Goal: Information Seeking & Learning: Find specific page/section

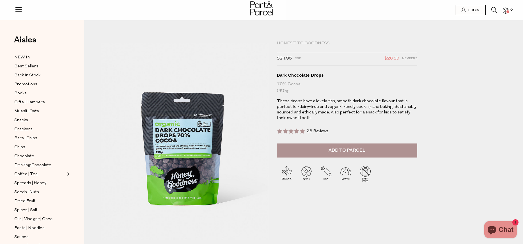
click at [492, 9] on icon at bounding box center [494, 10] width 6 height 6
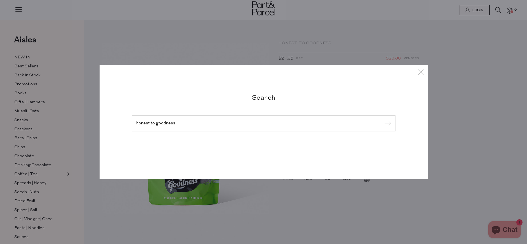
type input "honest to goodness"
click at [383, 119] on input "submit" at bounding box center [387, 123] width 8 height 8
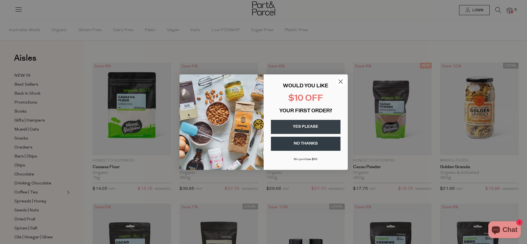
click at [341, 82] on icon "Close dialog" at bounding box center [340, 81] width 4 height 4
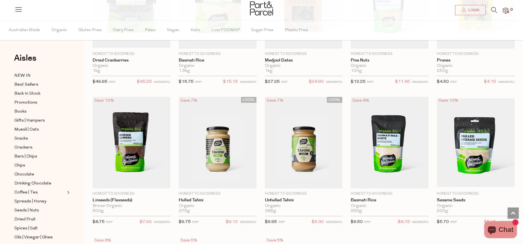
scroll to position [841, 0]
